Goal: Information Seeking & Learning: Learn about a topic

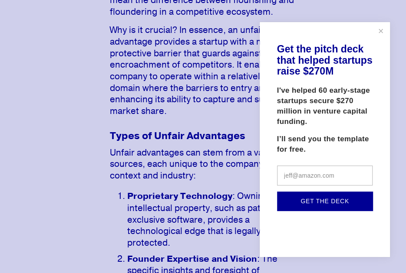
scroll to position [496, 0]
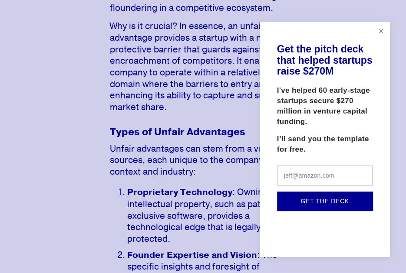
click at [384, 31] on link "Close" at bounding box center [380, 30] width 15 height 15
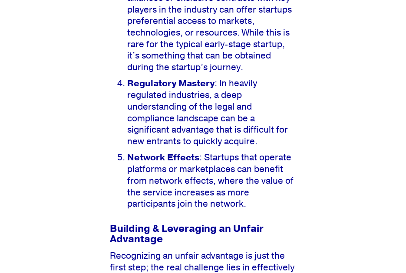
scroll to position [853, 0]
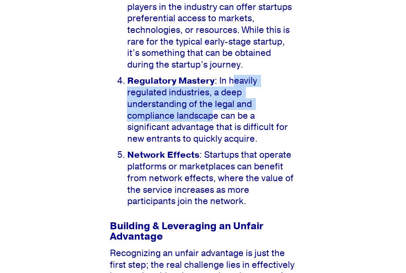
drag, startPoint x: 236, startPoint y: 86, endPoint x: 214, endPoint y: 112, distance: 33.9
click at [214, 112] on p "Regulatory Mastery : In heavily regulated industries, a deep understanding of t…" at bounding box center [211, 110] width 169 height 70
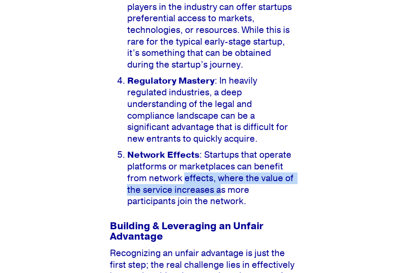
drag, startPoint x: 183, startPoint y: 184, endPoint x: 211, endPoint y: 194, distance: 29.1
click at [211, 194] on p "Network Effects : Startups that operate platforms or marketplaces can benefit f…" at bounding box center [211, 178] width 169 height 58
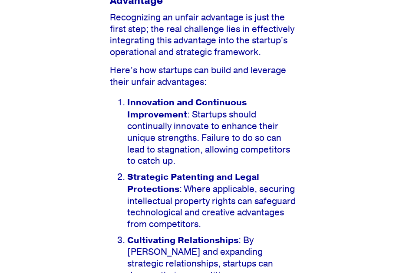
scroll to position [1097, 0]
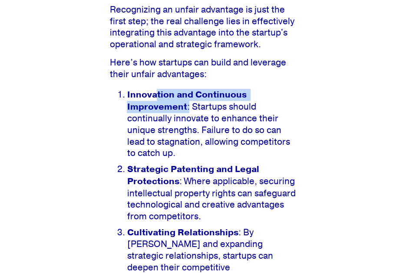
drag, startPoint x: 157, startPoint y: 95, endPoint x: 188, endPoint y: 107, distance: 32.6
click at [188, 107] on p "Innovation and Continuous Improvement : Startups should continually innovate to…" at bounding box center [211, 124] width 169 height 70
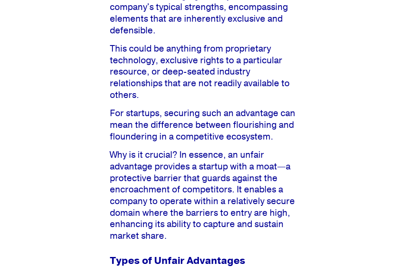
scroll to position [0, 0]
